Goal: Task Accomplishment & Management: Complete application form

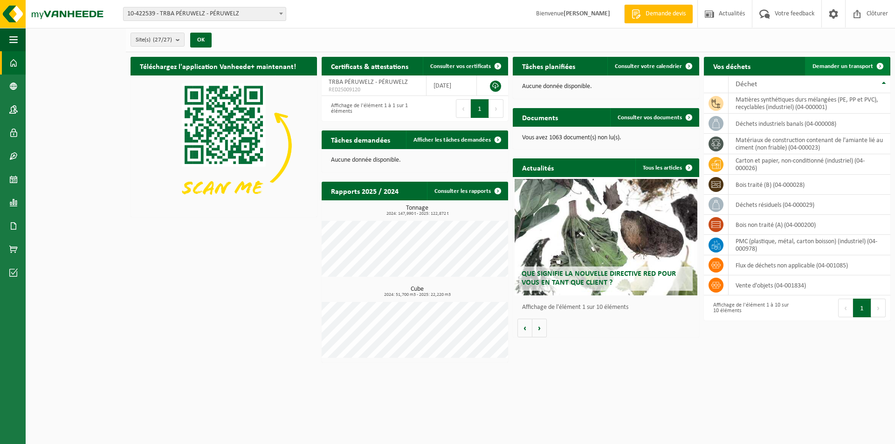
click at [835, 62] on link "Demander un transport" at bounding box center [847, 66] width 84 height 19
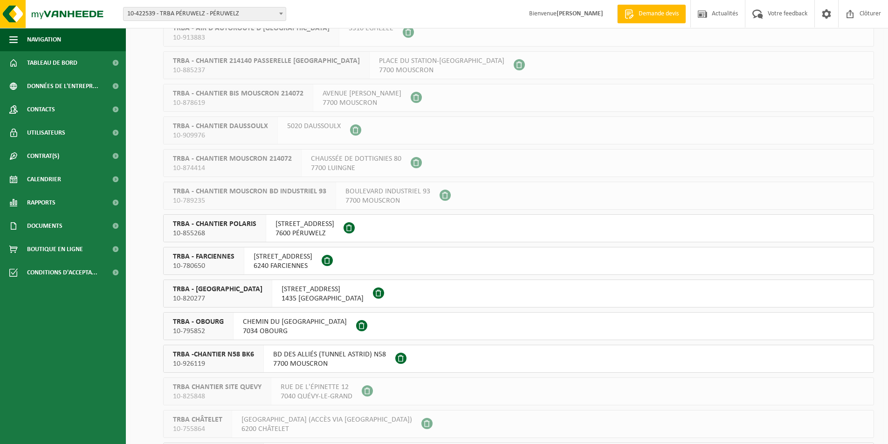
scroll to position [326, 0]
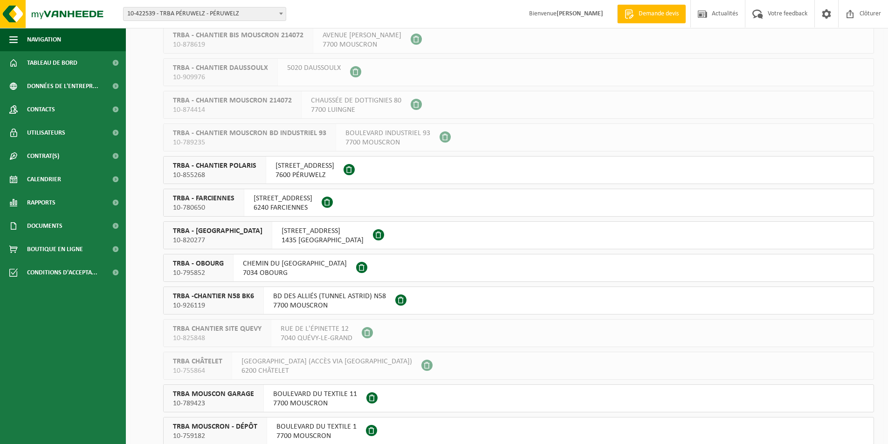
click at [355, 171] on span at bounding box center [349, 169] width 11 height 11
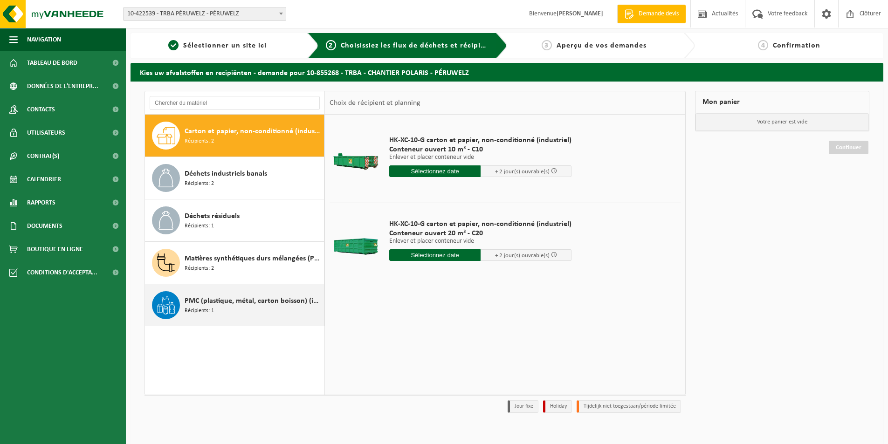
click at [218, 311] on div "PMC (plastique, métal, carton boisson) (industriel) Récipients: 1" at bounding box center [253, 305] width 137 height 28
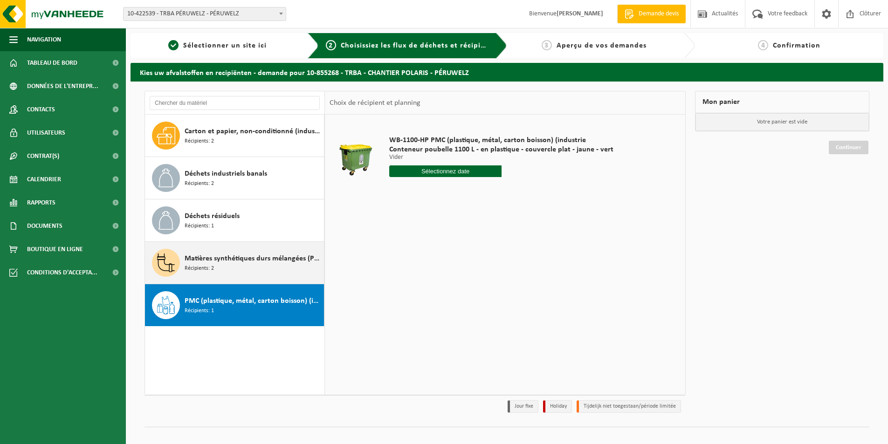
click at [202, 270] on span "Récipients: 2" at bounding box center [199, 268] width 29 height 9
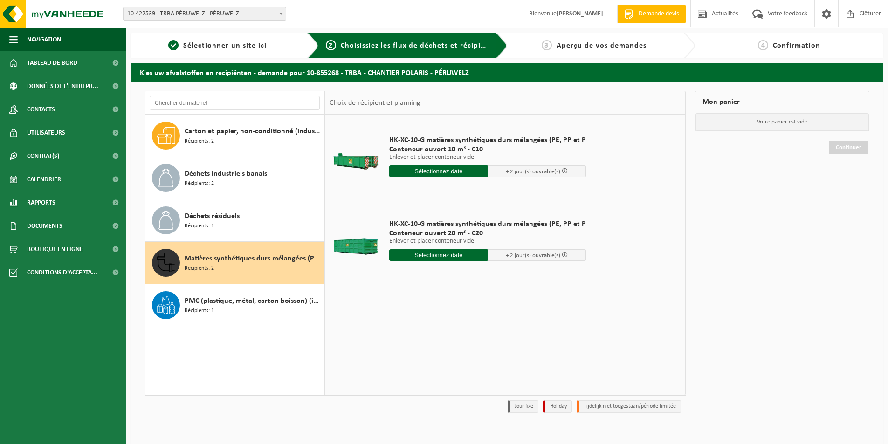
click at [459, 171] on input "text" at bounding box center [438, 171] width 98 height 12
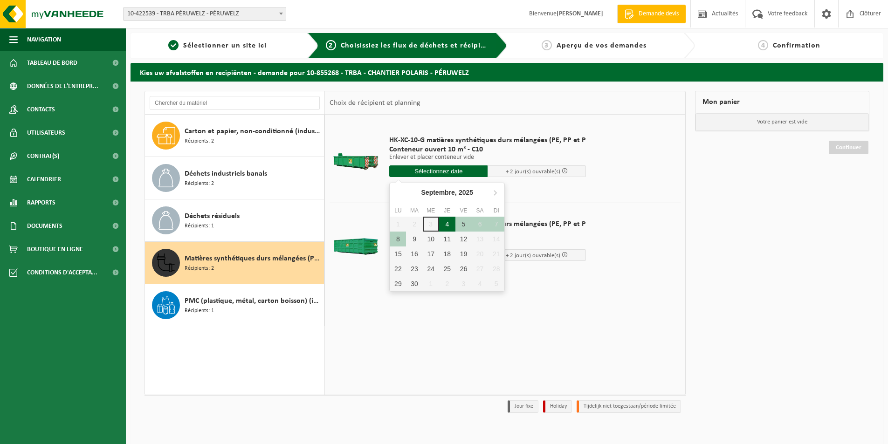
click at [447, 223] on div "4" at bounding box center [447, 224] width 16 height 15
type input "à partir de 2025-09-04"
type input "2025-09-04"
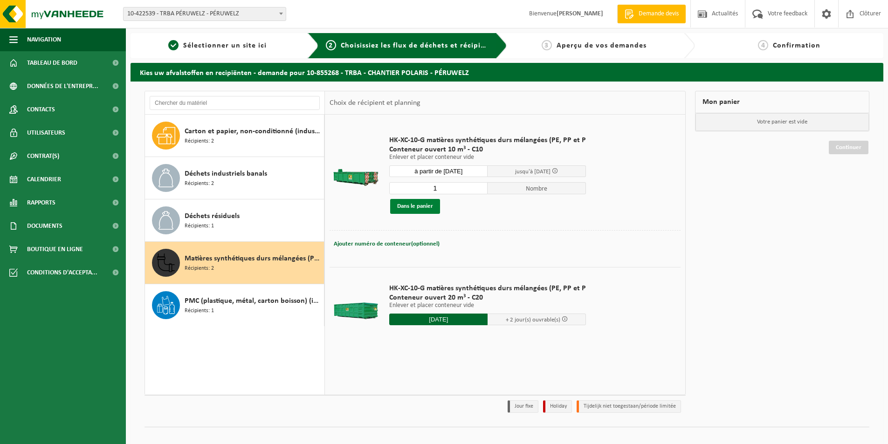
click at [413, 210] on button "Dans le panier" at bounding box center [415, 206] width 50 height 15
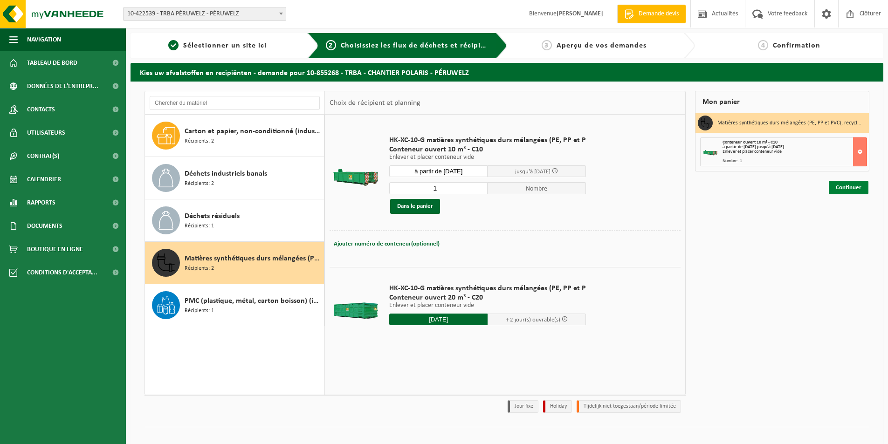
click at [850, 189] on link "Continuer" at bounding box center [849, 188] width 40 height 14
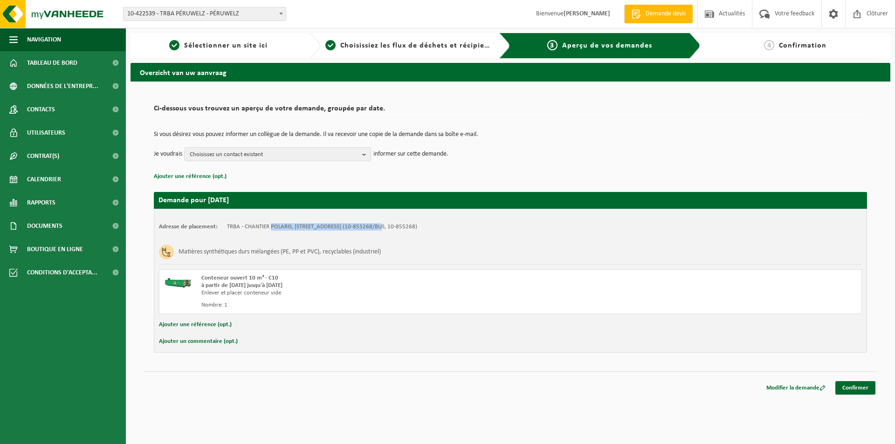
drag, startPoint x: 271, startPoint y: 225, endPoint x: 385, endPoint y: 228, distance: 114.2
click at [385, 228] on td "TRBA - CHANTIER POLARIS, 7600 PÉRUWELZ, RUE DU GRAND VENT 3 (10-855268/BUS, 10-…" at bounding box center [322, 226] width 190 height 7
click at [221, 246] on h3 "Matières synthétiques durs mélangées (PE, PP et PVC), recyclables (industriel)" at bounding box center [280, 252] width 202 height 15
click at [237, 149] on span "Choisissez un contact existant" at bounding box center [274, 155] width 169 height 14
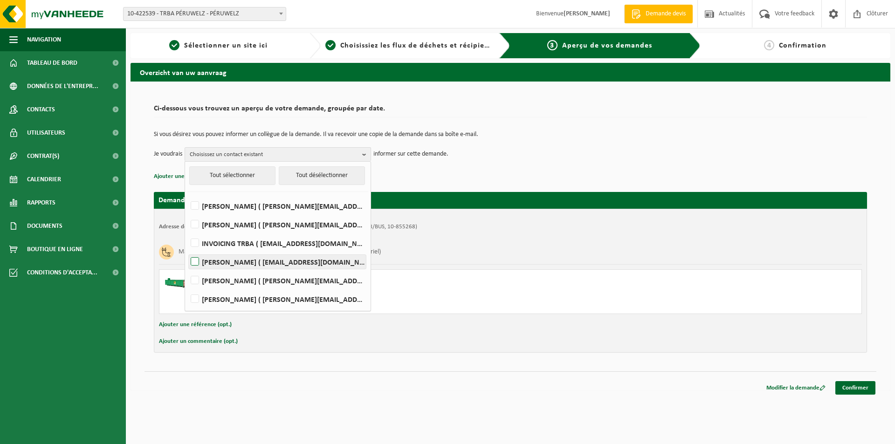
click at [225, 260] on label "TEDDY VANDE WOESTYNE ( teddy.vandewoestyne@trba.be )" at bounding box center [277, 262] width 177 height 14
click at [187, 250] on input "TEDDY VANDE WOESTYNE ( teddy.vandewoestyne@trba.be )" at bounding box center [187, 250] width 0 height 0
checkbox input "true"
click at [365, 378] on div "Modifier la demande Confirmer" at bounding box center [510, 376] width 732 height 10
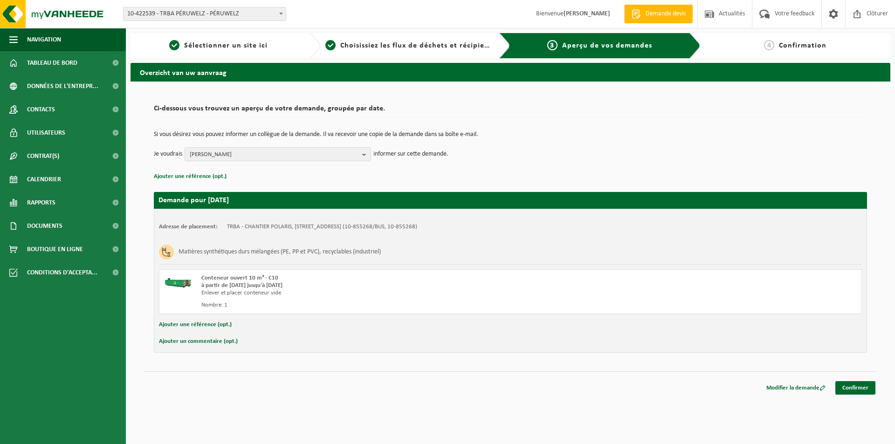
click at [211, 322] on button "Ajouter une référence (opt.)" at bounding box center [195, 325] width 73 height 12
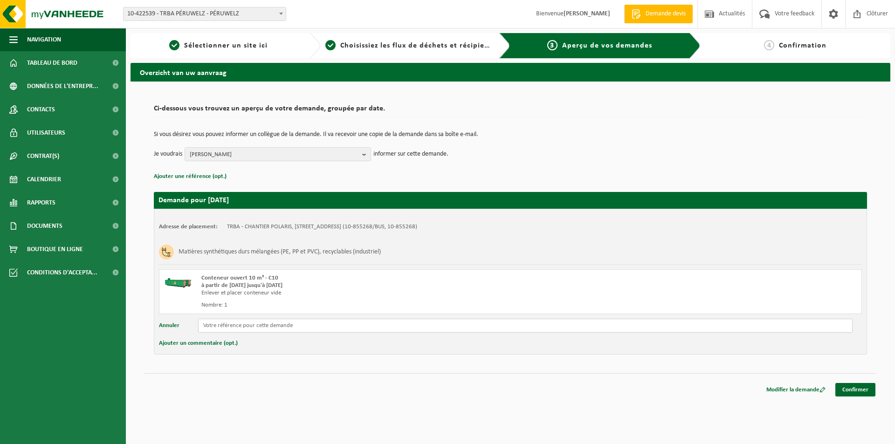
click at [225, 330] on input "text" at bounding box center [525, 326] width 654 height 14
type input "p"
type input "P"
type input "POL / TRBA"
click at [853, 388] on link "Confirmer" at bounding box center [855, 390] width 40 height 14
